Goal: Transaction & Acquisition: Purchase product/service

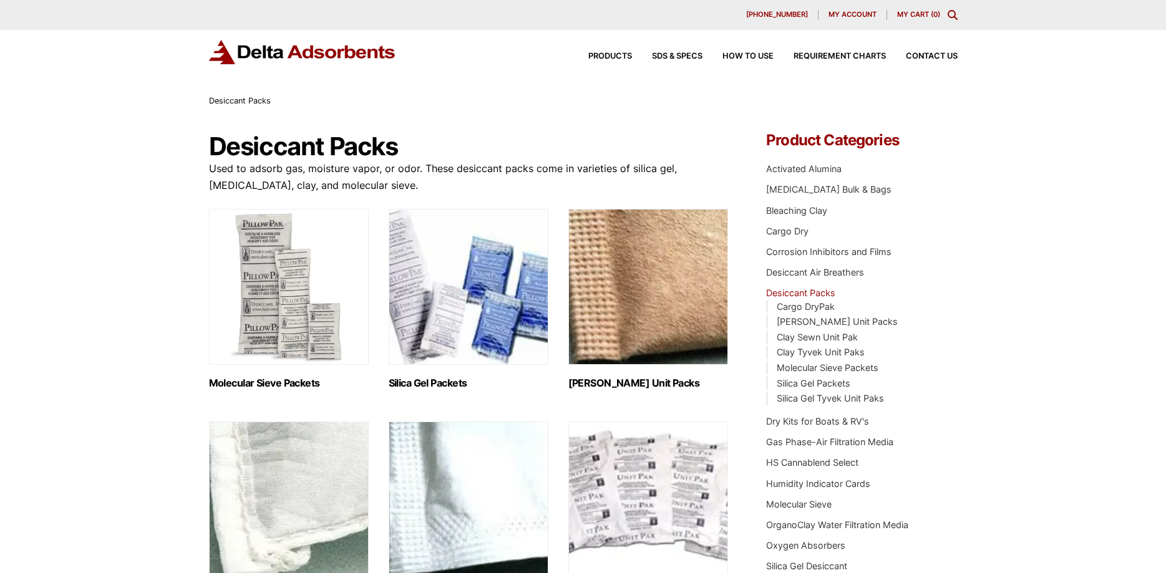
click at [510, 264] on img "Visit product category Silica Gel Packets" at bounding box center [469, 287] width 160 height 156
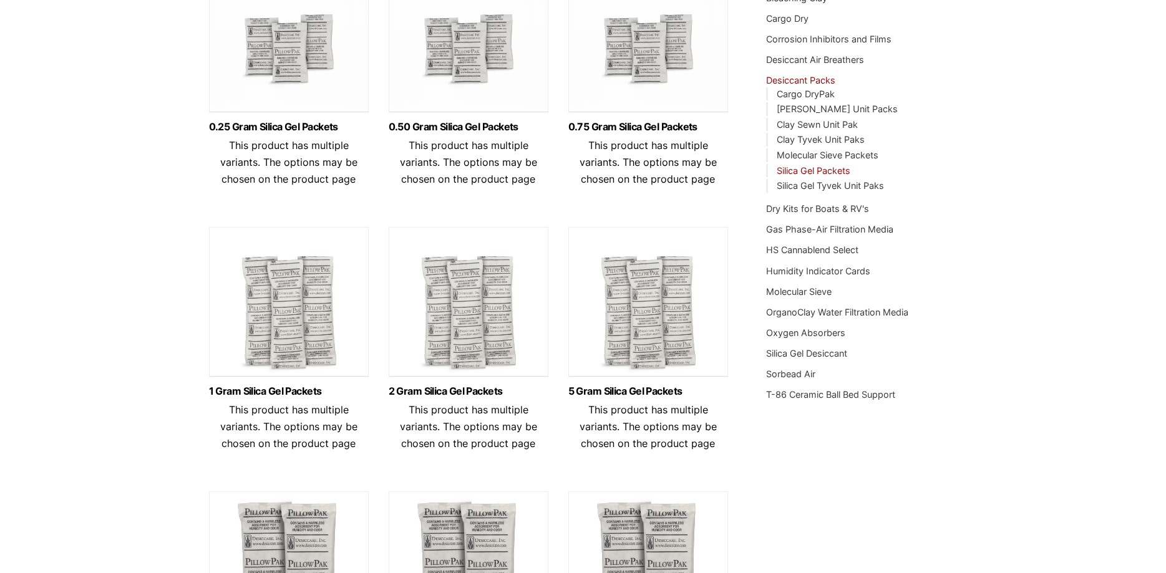
scroll to position [191, 0]
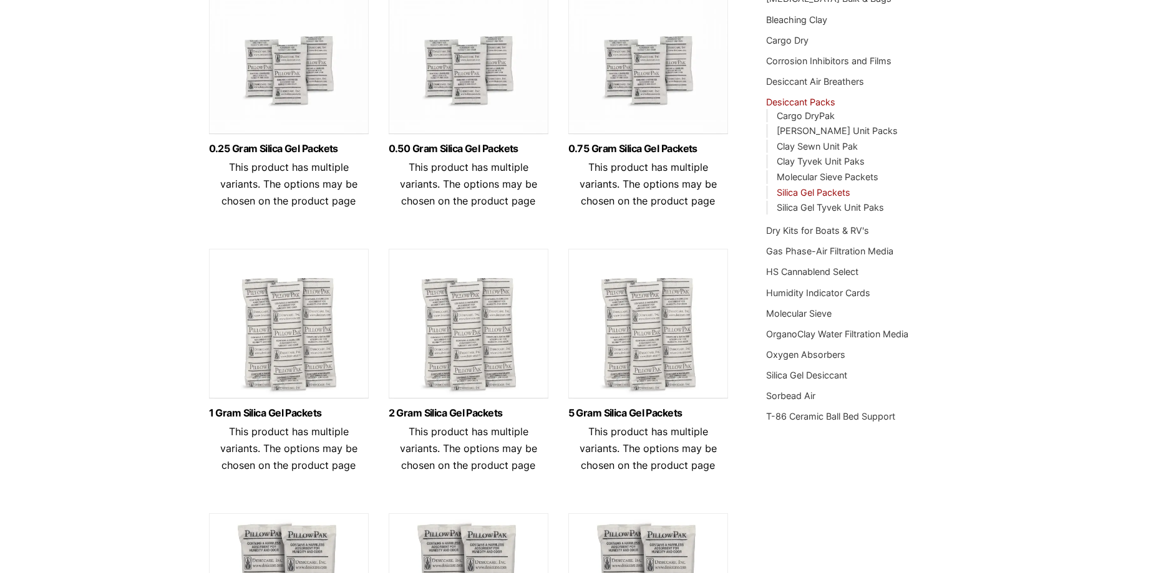
click at [501, 331] on img at bounding box center [469, 327] width 160 height 156
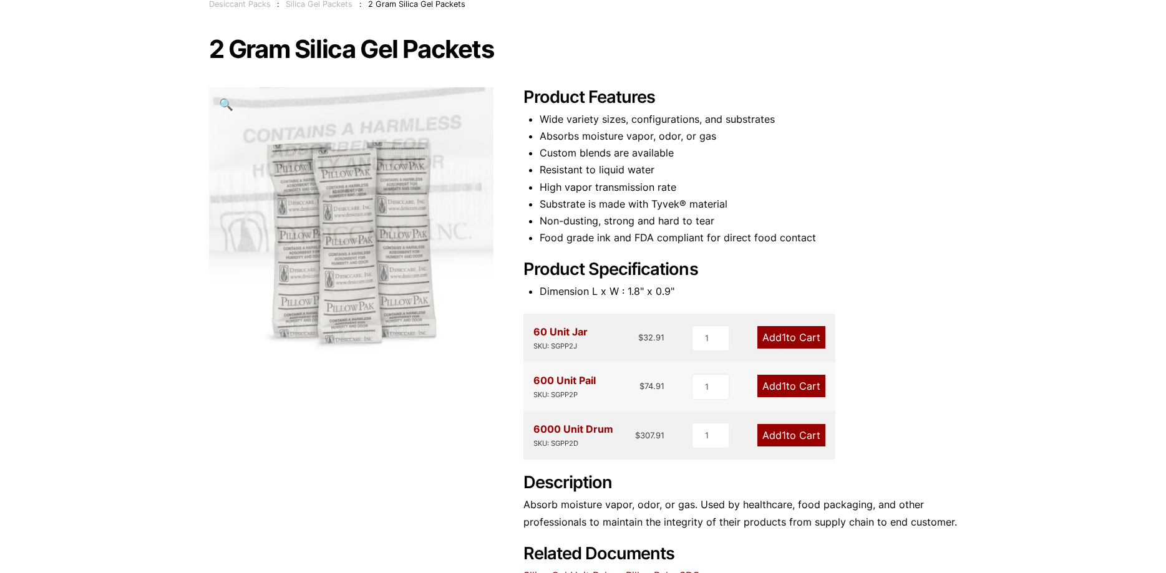
scroll to position [191, 0]
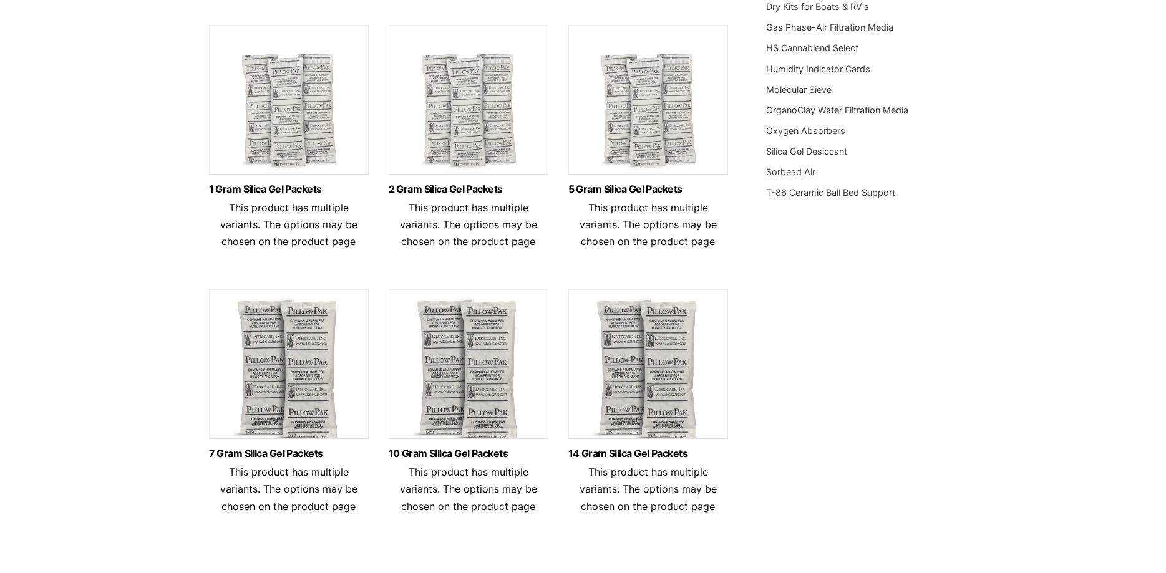
scroll to position [445, 0]
